Goal: Transaction & Acquisition: Obtain resource

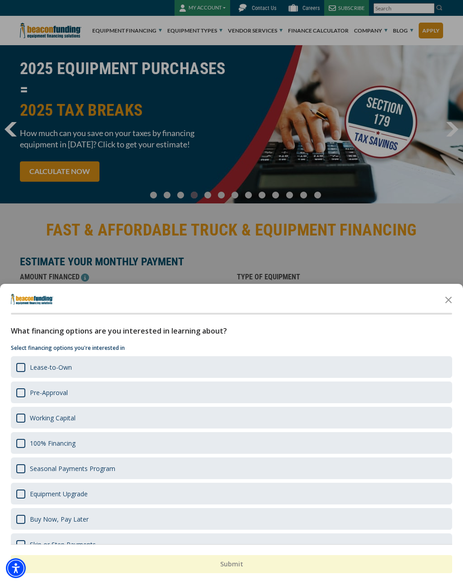
click at [231, 363] on div "Lease-to-Own" at bounding box center [231, 367] width 441 height 22
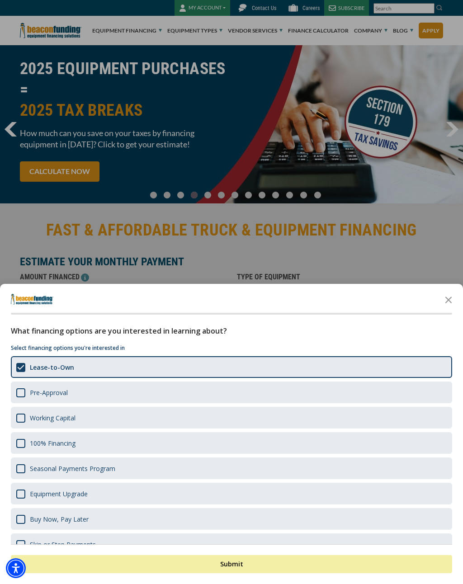
click at [222, 400] on div "Pre-Approval" at bounding box center [231, 393] width 441 height 22
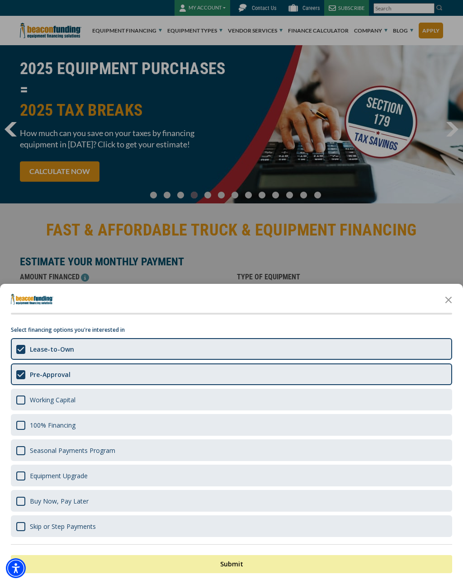
scroll to position [18, 0]
click at [195, 434] on div "100% Financing" at bounding box center [231, 425] width 441 height 22
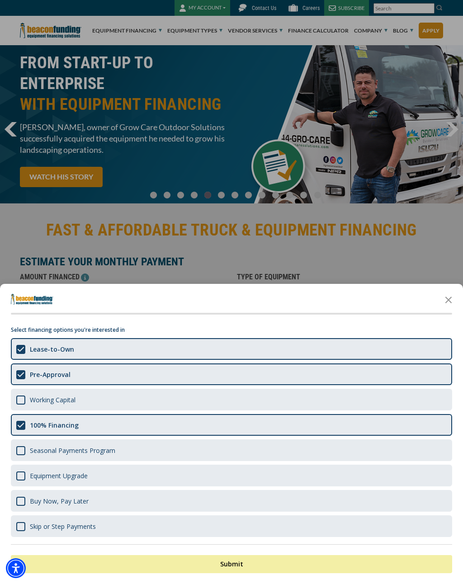
click at [241, 557] on button "Submit" at bounding box center [231, 564] width 441 height 18
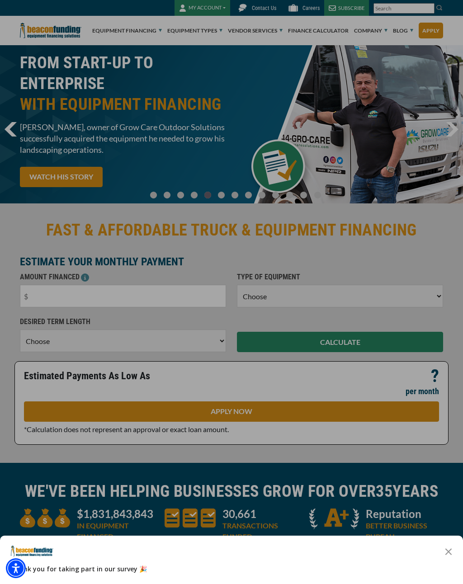
click at [437, 554] on div "Survey" at bounding box center [231, 551] width 441 height 18
click at [447, 533] on div at bounding box center [231, 292] width 463 height 584
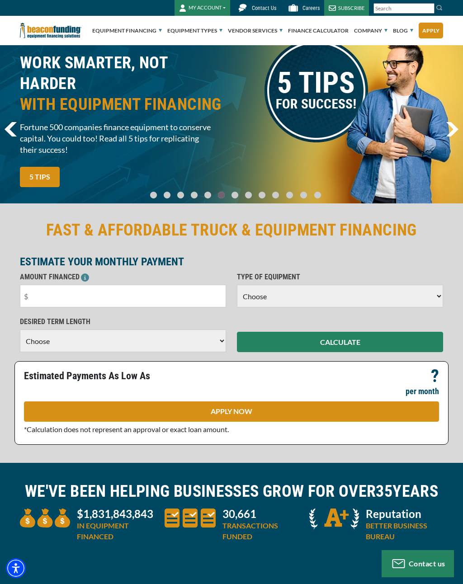
click at [343, 289] on select "Choose Backhoe Boom/Bucket Truck Chipper Commercial Mower Crane DTG/DTF Printin…" at bounding box center [340, 296] width 206 height 23
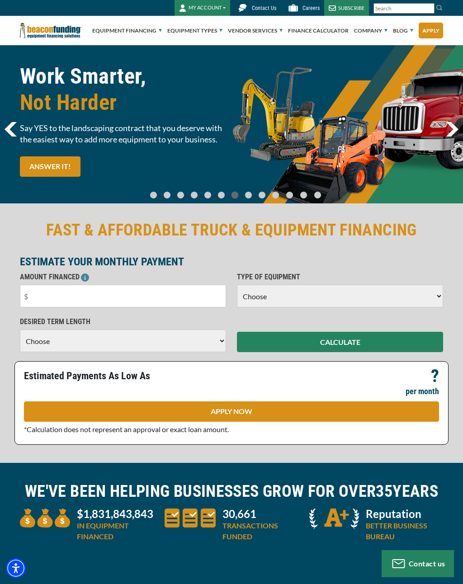
select select "5"
click at [202, 342] on select "Choose 36 Months 48 Months 60 Months" at bounding box center [123, 341] width 206 height 23
select select "60"
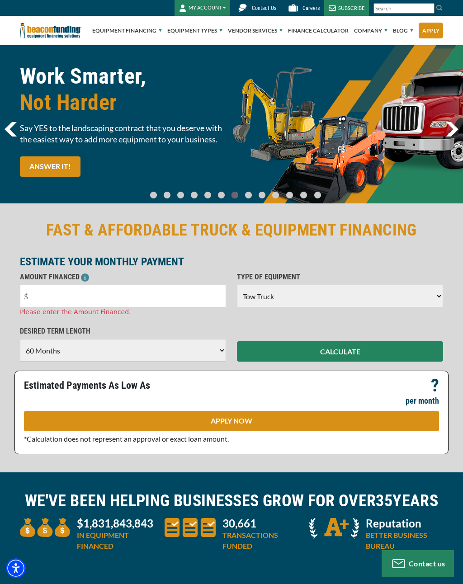
click at [176, 288] on input "text" at bounding box center [123, 296] width 206 height 23
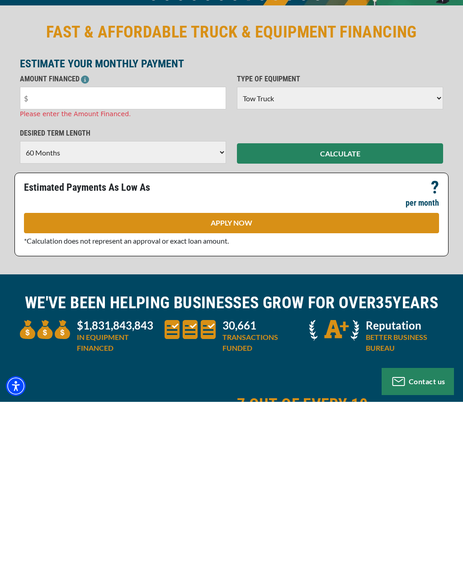
scroll to position [198, 0]
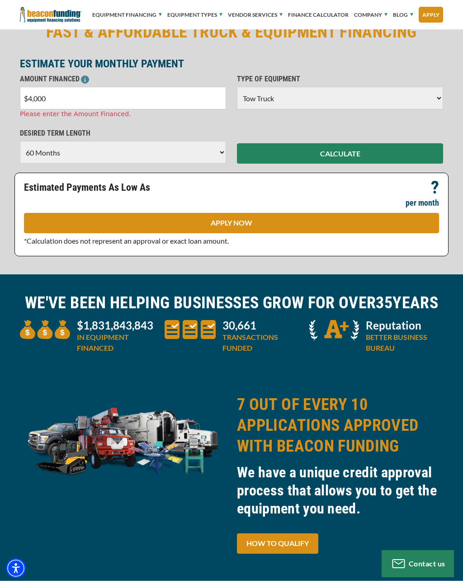
type input "$40,000"
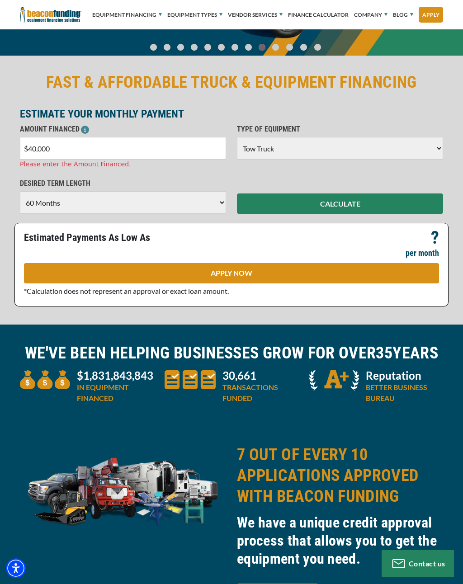
click at [343, 202] on button "CALCULATE" at bounding box center [340, 204] width 206 height 20
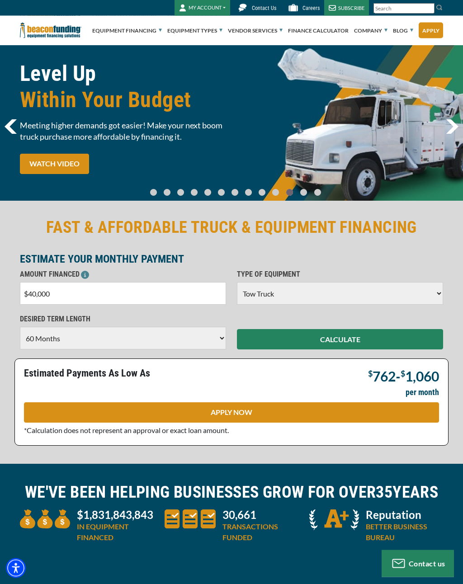
scroll to position [0, 0]
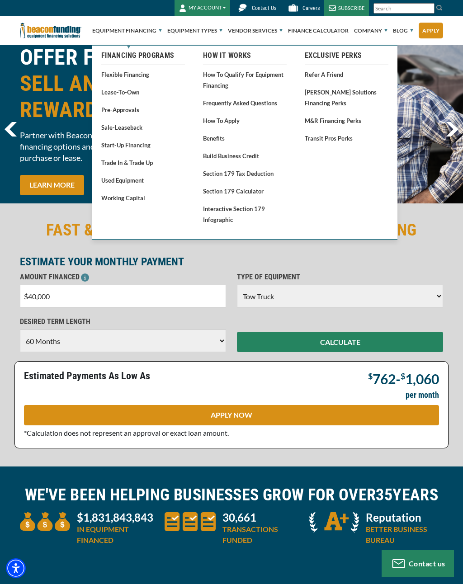
click at [236, 79] on link "How to Qualify for Equipment Financing" at bounding box center [245, 80] width 84 height 22
